Goal: Task Accomplishment & Management: Complete application form

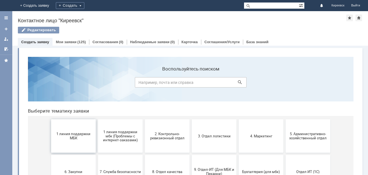
click at [64, 132] on button "1 линия поддержки МБК" at bounding box center [73, 137] width 45 height 34
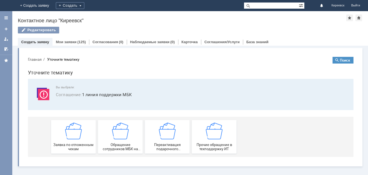
click at [64, 132] on div "Заявка по отложенным чекам" at bounding box center [73, 137] width 41 height 28
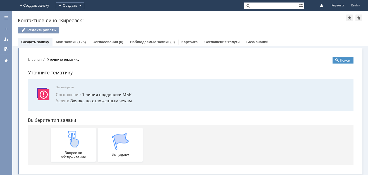
click at [65, 132] on img at bounding box center [73, 139] width 17 height 17
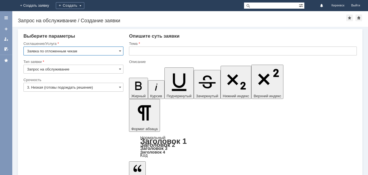
click at [134, 53] on input "text" at bounding box center [243, 51] width 228 height 9
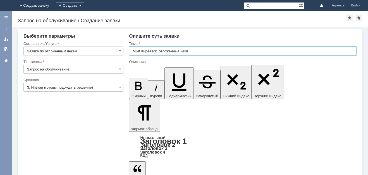
click at [161, 52] on input "МБК Киреевск. отложенные чеки" at bounding box center [243, 51] width 228 height 9
type input "МБК Киреевск. Отложенные чеки"
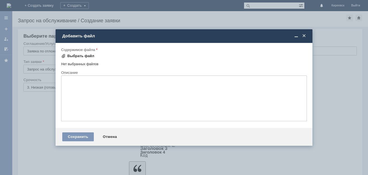
click at [75, 53] on div "Выбрать файл" at bounding box center [77, 56] width 33 height 7
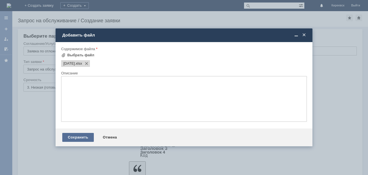
click at [80, 136] on div "Сохранить" at bounding box center [78, 137] width 32 height 9
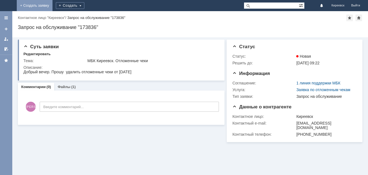
click at [53, 8] on link "+ Создать заявку" at bounding box center [35, 5] width 36 height 11
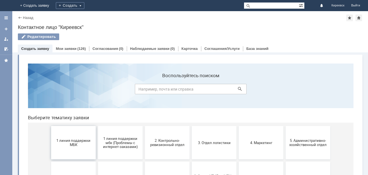
click at [68, 147] on span "1 линия поддержки МБК" at bounding box center [73, 143] width 41 height 8
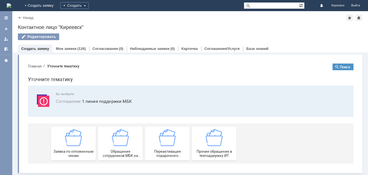
click at [68, 143] on img at bounding box center [73, 138] width 17 height 17
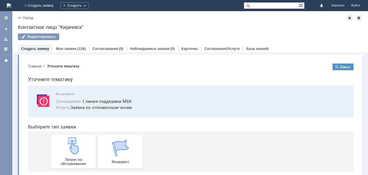
click at [68, 143] on img at bounding box center [73, 146] width 17 height 17
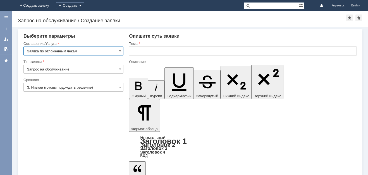
click at [144, 53] on input "text" at bounding box center [243, 51] width 228 height 9
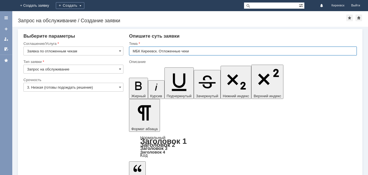
type input "МБК Киреевск. Отложенные чеки"
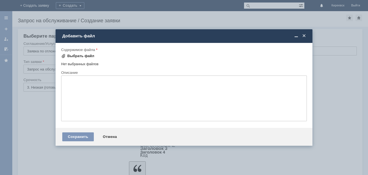
click at [82, 57] on div "Выбрать файл" at bounding box center [80, 56] width 27 height 4
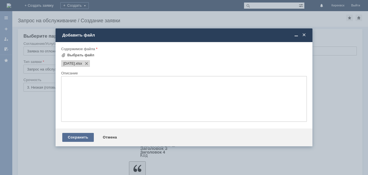
click at [74, 136] on div "Сохранить" at bounding box center [78, 137] width 32 height 9
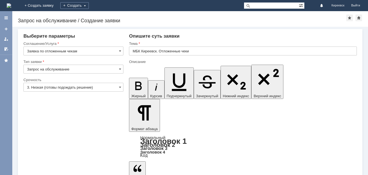
click at [55, 85] on input "3. Низкая (готовы подождать решение)" at bounding box center [73, 87] width 100 height 9
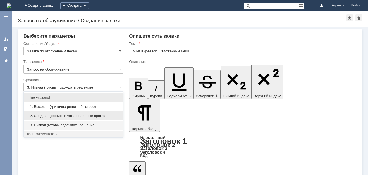
click at [51, 115] on span "2. Средняя (решить в установленные сроки)" at bounding box center [73, 116] width 93 height 4
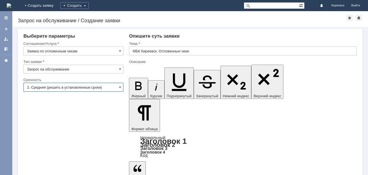
type input "2. Средняя (решить в установленные сроки)"
